Goal: Book appointment/travel/reservation

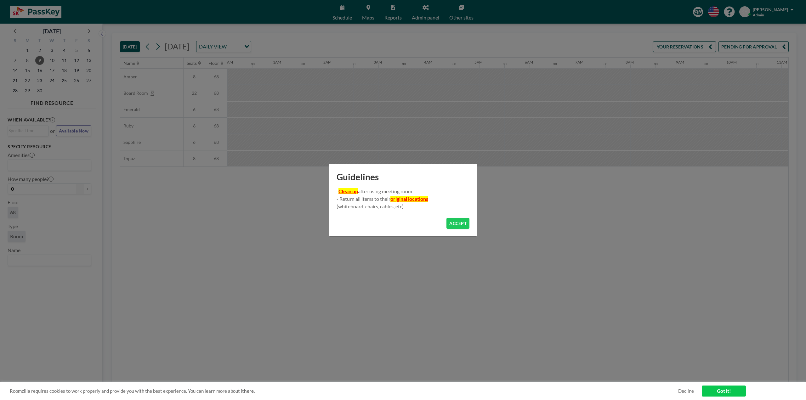
scroll to position [0, 649]
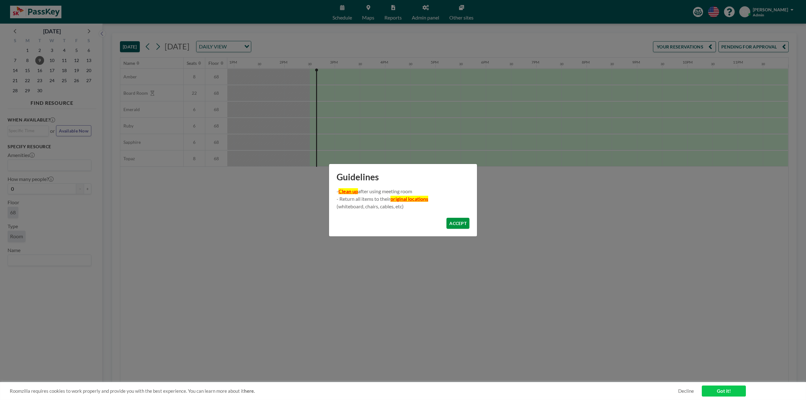
click at [461, 225] on button "ACCEPT" at bounding box center [458, 223] width 23 height 11
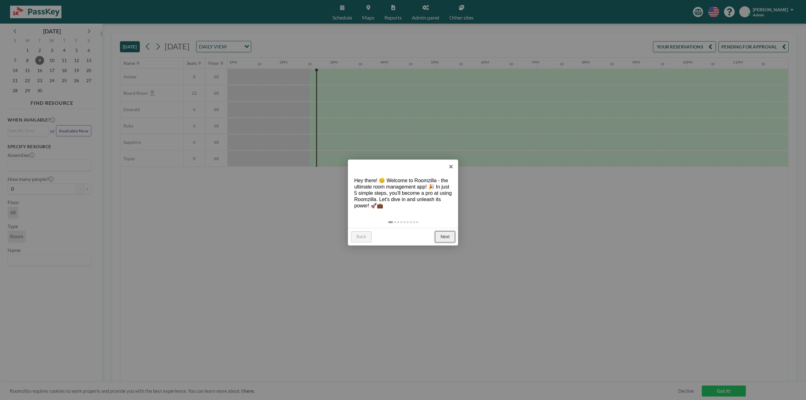
click at [449, 236] on link "Next" at bounding box center [445, 237] width 20 height 11
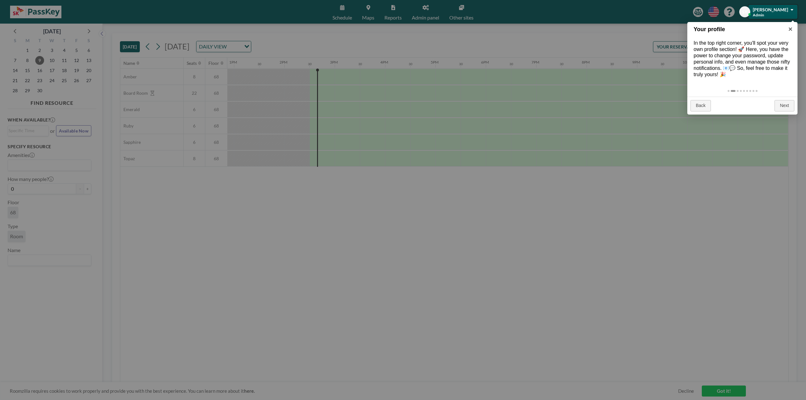
click at [783, 12] on div at bounding box center [773, 12] width 49 height 14
click at [772, 13] on div at bounding box center [773, 12] width 49 height 14
click at [791, 29] on link "×" at bounding box center [791, 29] width 14 height 14
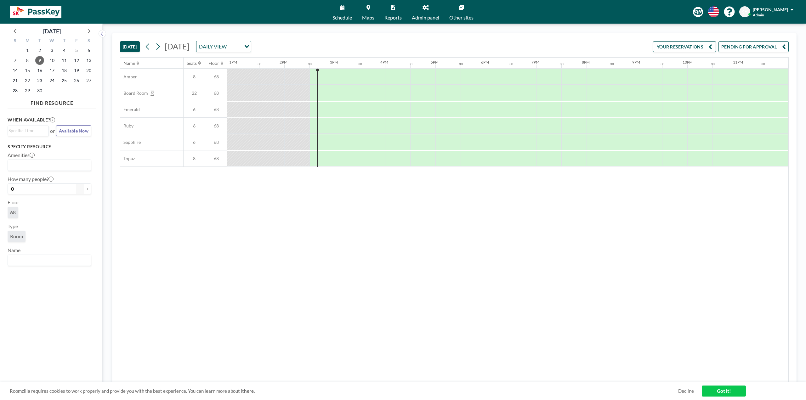
click at [786, 10] on div at bounding box center [773, 12] width 49 height 14
click at [775, 12] on span "Seulkee Yun" at bounding box center [770, 9] width 35 height 5
click at [778, 42] on span "Log out" at bounding box center [775, 43] width 14 height 6
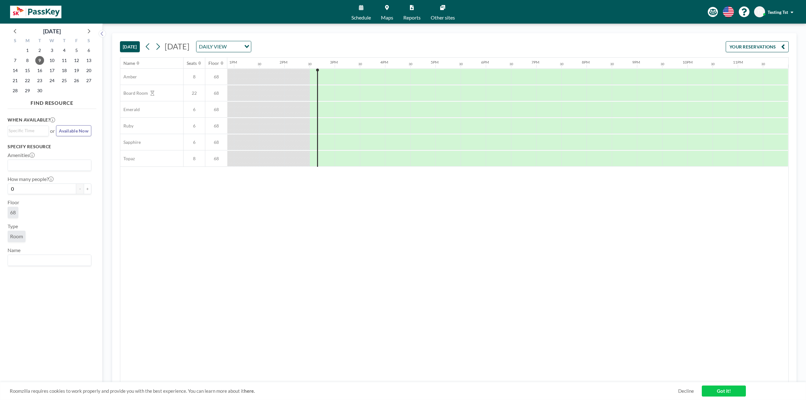
scroll to position [0, 649]
click at [424, 61] on div "30" at bounding box center [422, 63] width 25 height 11
click at [378, 94] on div at bounding box center [372, 93] width 25 height 16
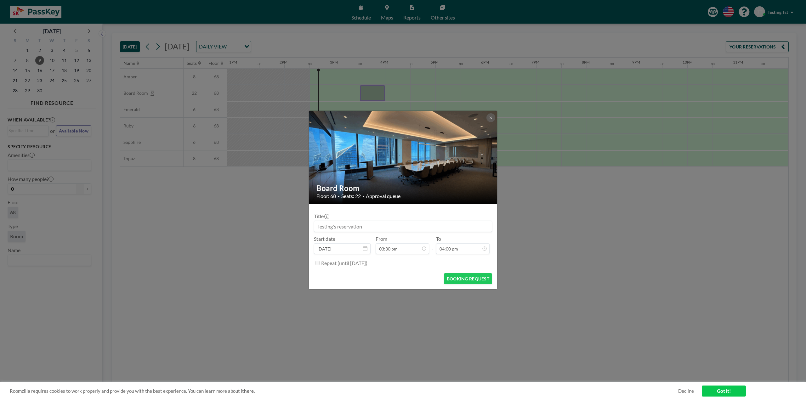
scroll to position [0, 0]
click at [469, 277] on button "BOOKING REQUEST" at bounding box center [468, 278] width 48 height 11
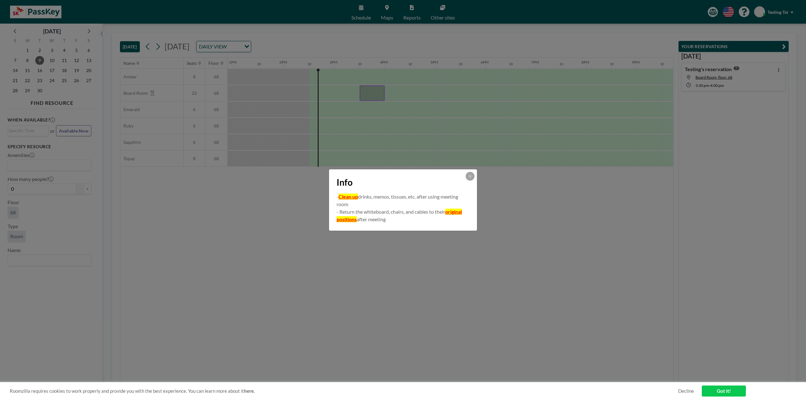
click at [543, 157] on div "Info - Clean up drinks, memos, tissues, etc. after using meeting room - Return …" at bounding box center [403, 200] width 806 height 400
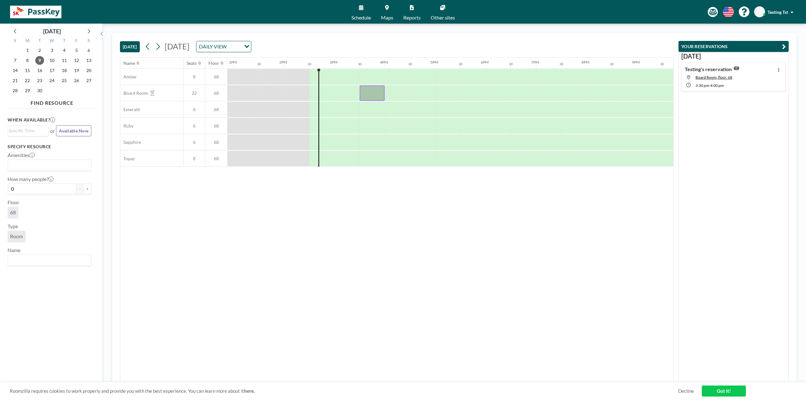
click at [782, 12] on span "Testing Tst" at bounding box center [778, 11] width 20 height 5
click at [773, 43] on span "Log out" at bounding box center [775, 43] width 14 height 6
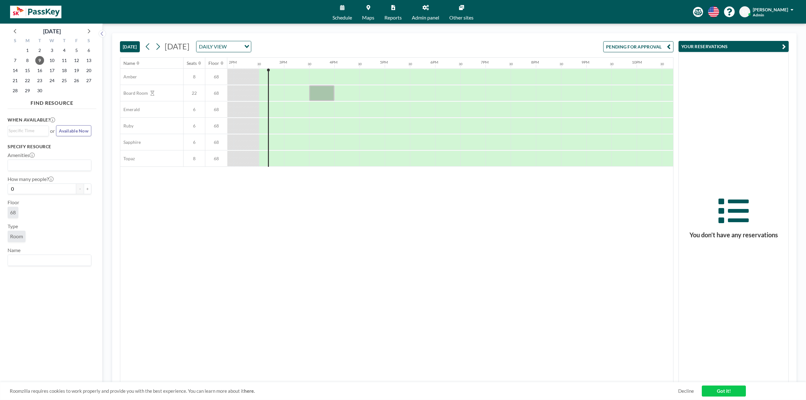
scroll to position [0, 706]
click at [638, 46] on button "PENDING FOR APPROVAL" at bounding box center [639, 46] width 70 height 11
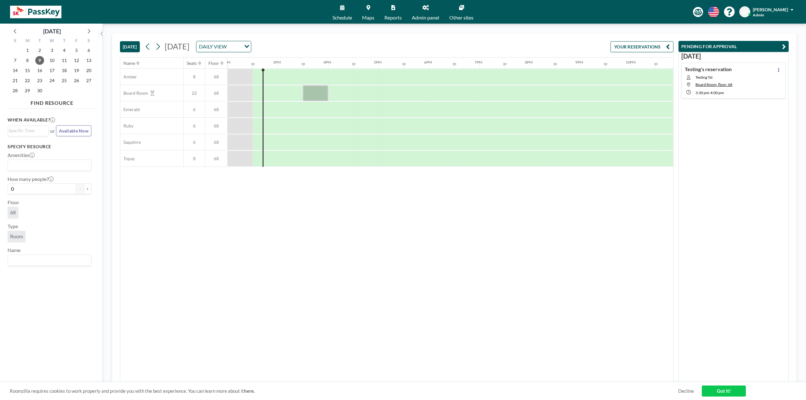
click at [767, 83] on div "Testing's reservation Testing Tst Board Room, floor: 68 3:30 PM - 4:00 PM" at bounding box center [734, 81] width 105 height 36
click at [778, 70] on icon at bounding box center [778, 70] width 1 height 4
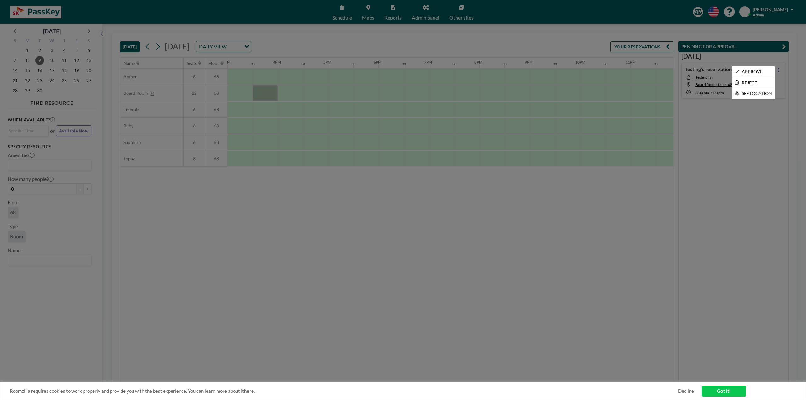
click at [789, 73] on div at bounding box center [403, 200] width 806 height 400
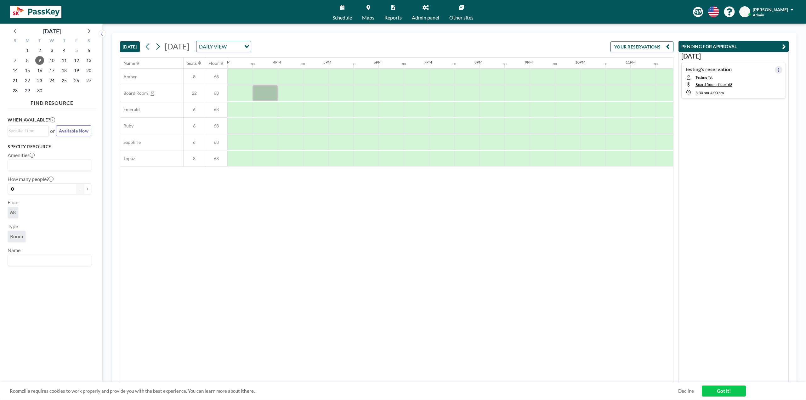
click at [778, 70] on icon at bounding box center [778, 70] width 1 height 4
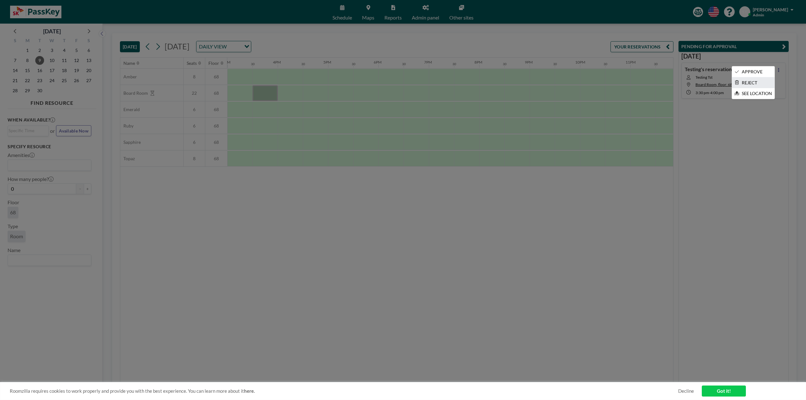
click at [753, 83] on li "REJECT" at bounding box center [753, 82] width 43 height 11
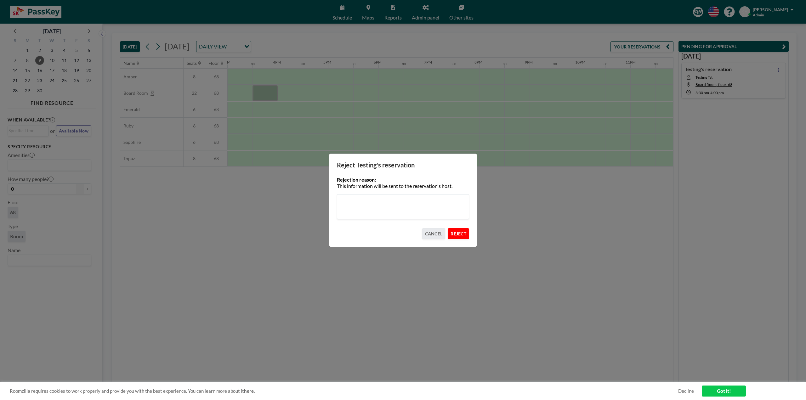
click at [460, 236] on button "REJECT" at bounding box center [458, 233] width 21 height 11
